Goal: Navigation & Orientation: Find specific page/section

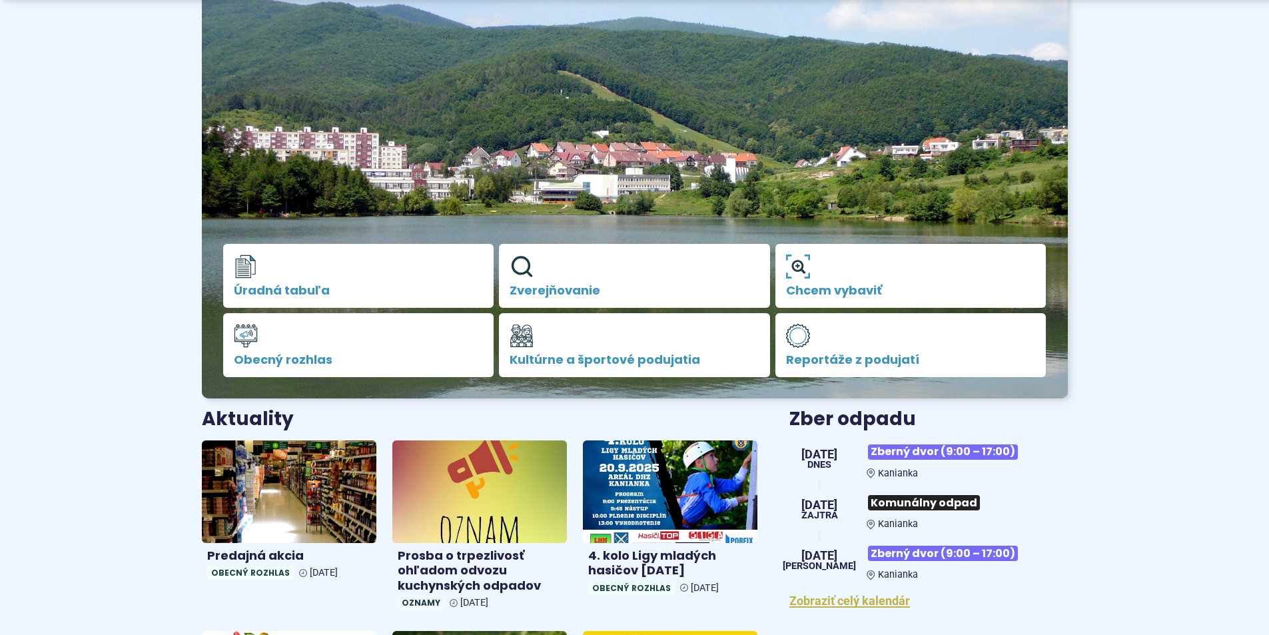
scroll to position [200, 0]
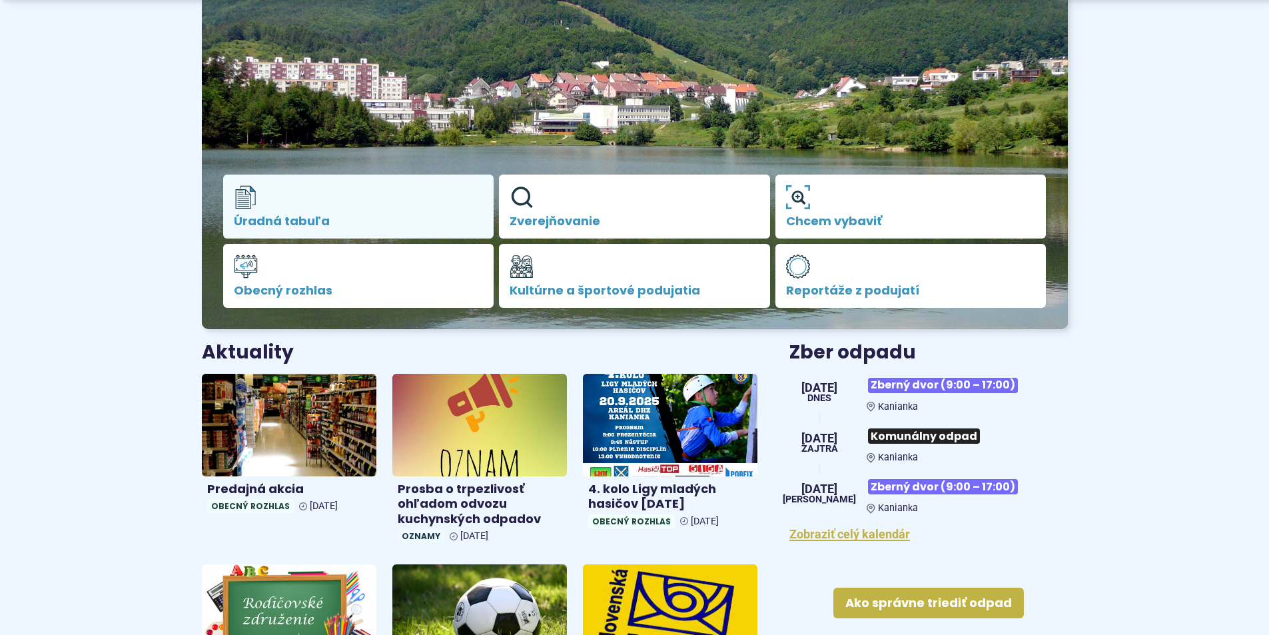
click at [307, 196] on link "Úradná tabuľa" at bounding box center [358, 207] width 271 height 64
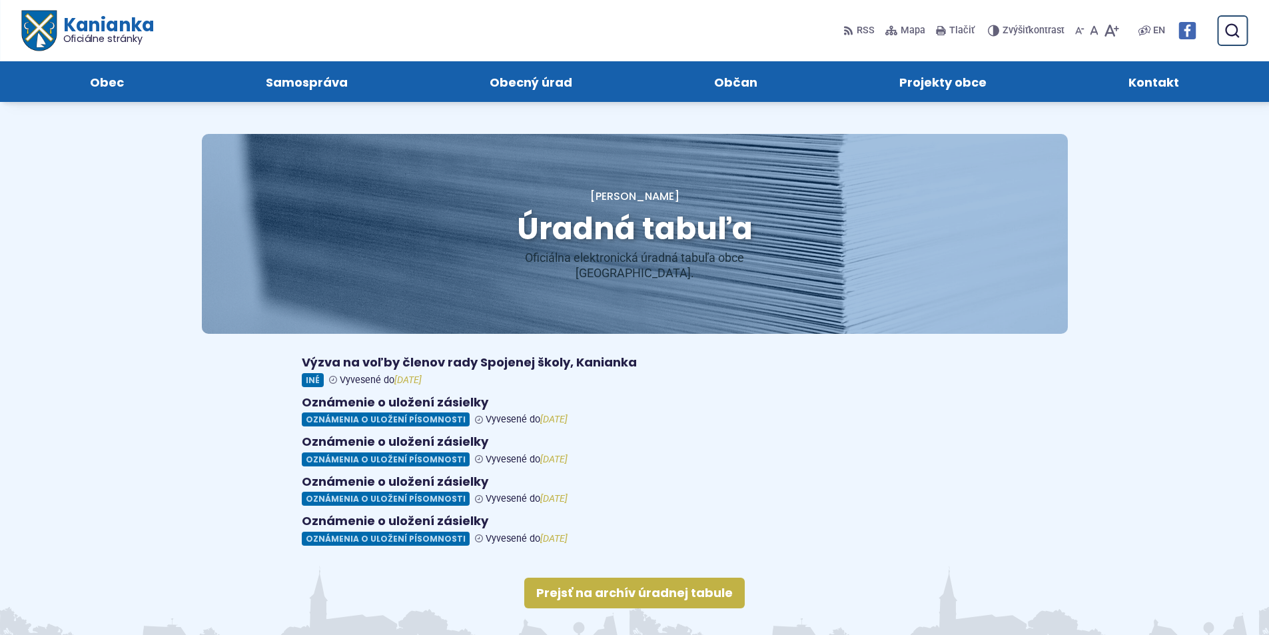
click at [33, 17] on img "Logo Kanianka, prejsť na domovskú stránku." at bounding box center [38, 31] width 35 height 41
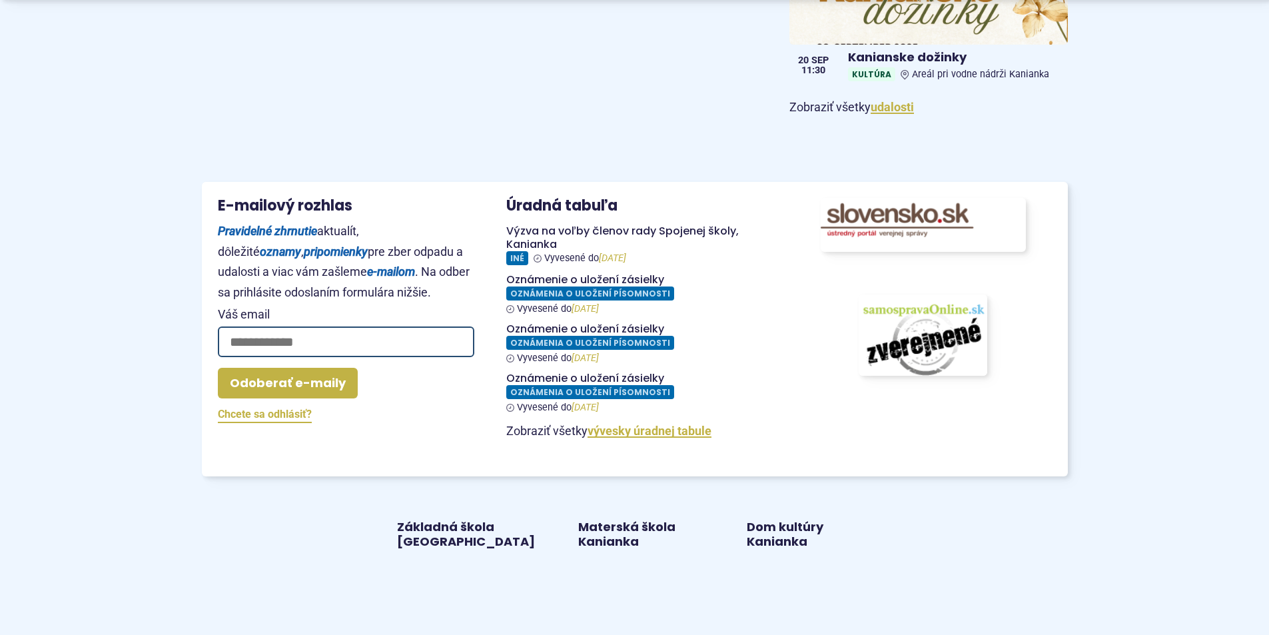
scroll to position [1466, 0]
